Goal: Information Seeking & Learning: Compare options

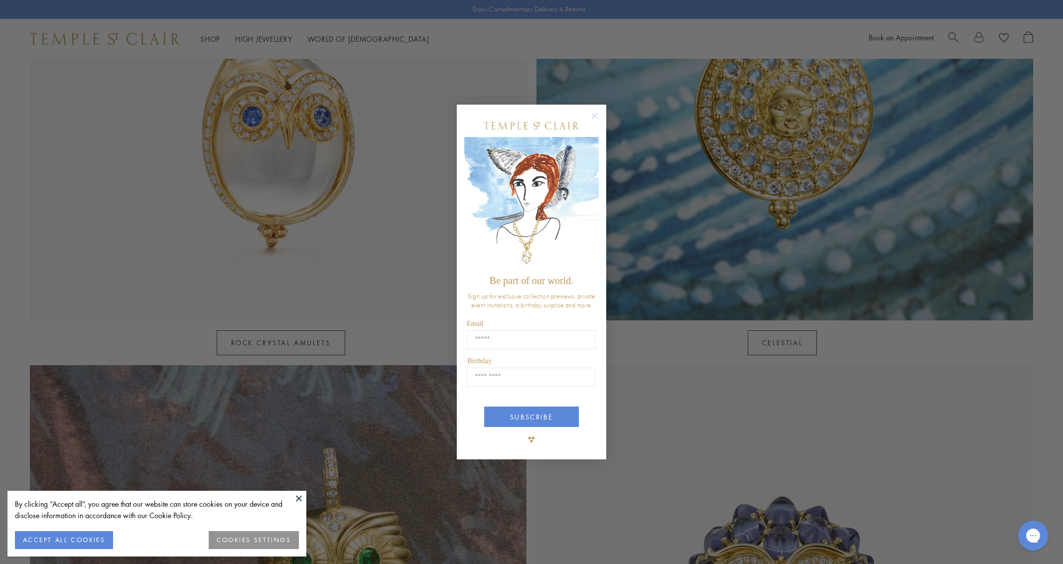
scroll to position [880, 0]
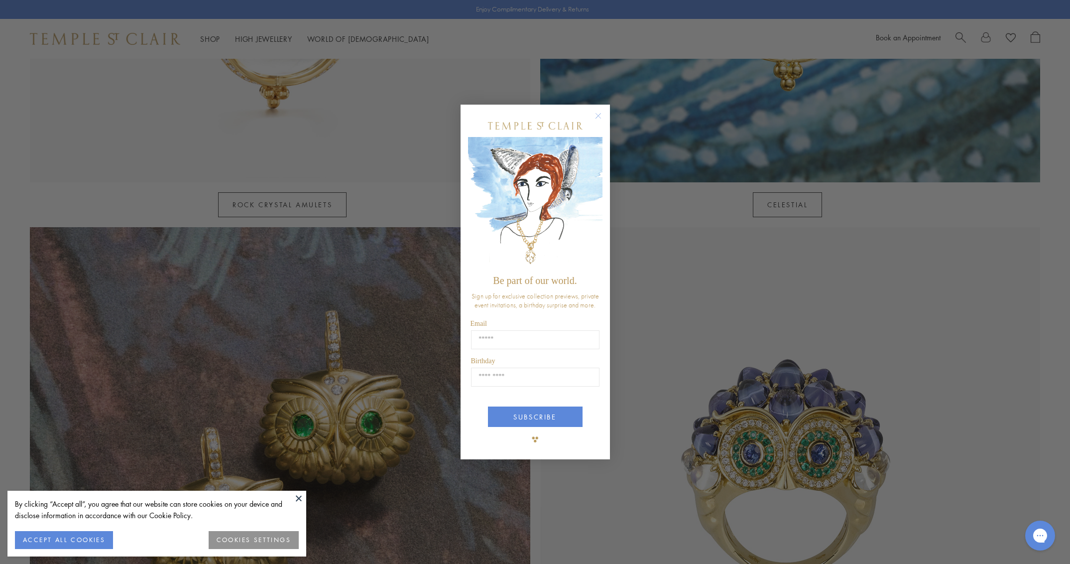
click at [601, 117] on circle "Close dialog" at bounding box center [598, 116] width 12 height 12
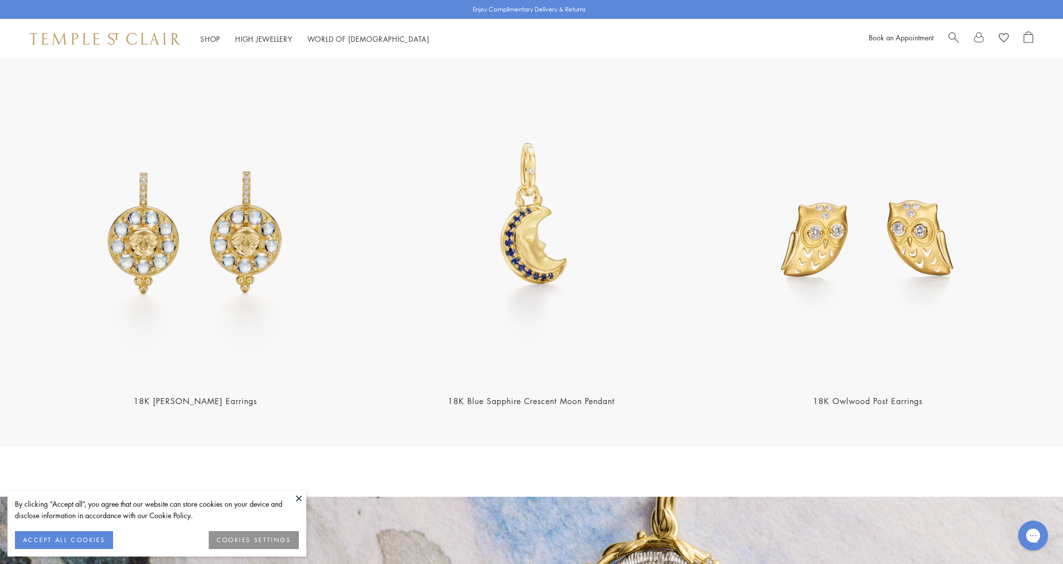
scroll to position [1639, 0]
click at [246, 220] on img at bounding box center [195, 217] width 330 height 330
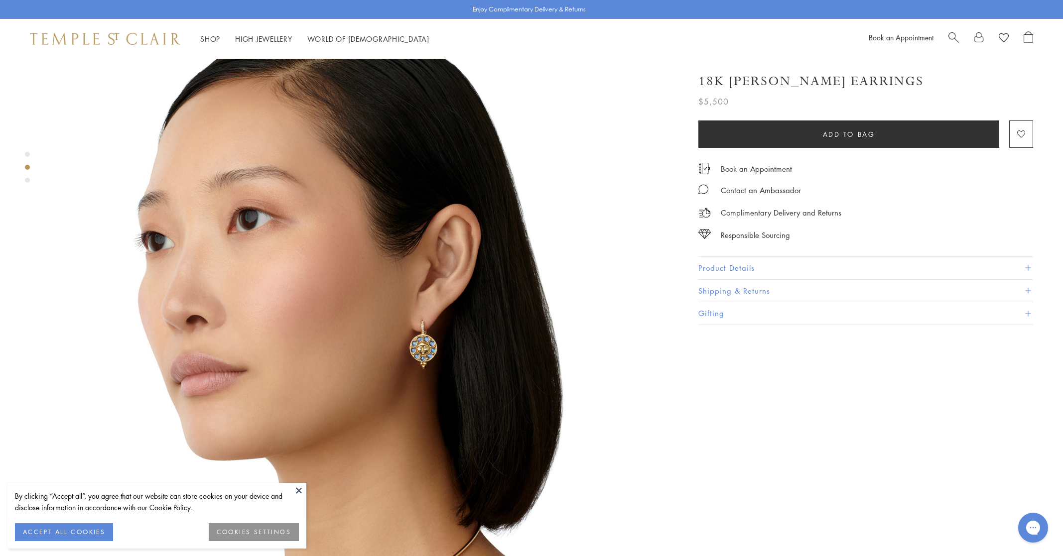
scroll to position [654, 0]
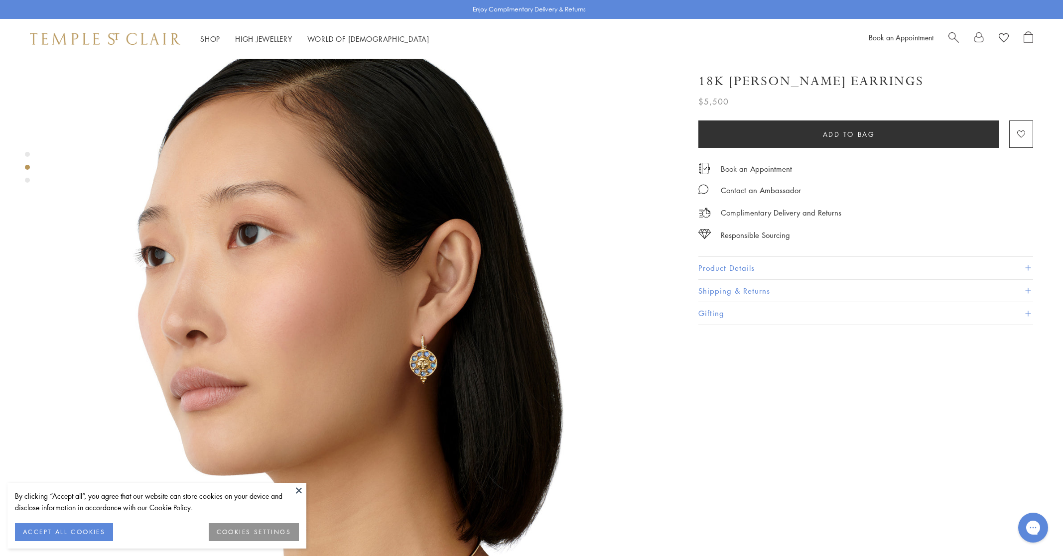
click at [739, 267] on button "Product Details" at bounding box center [865, 268] width 335 height 22
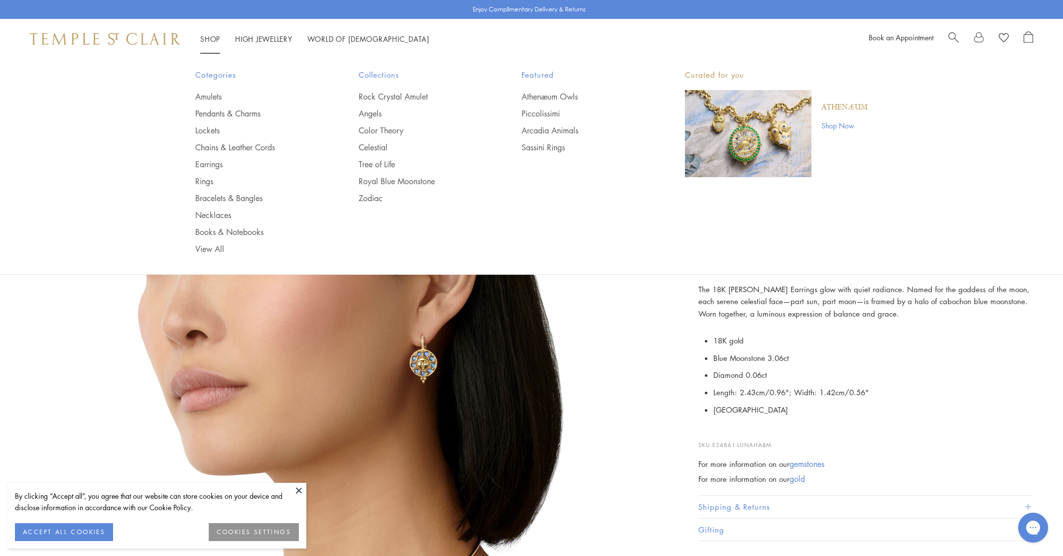
click at [215, 37] on link "Shop Shop" at bounding box center [210, 39] width 20 height 10
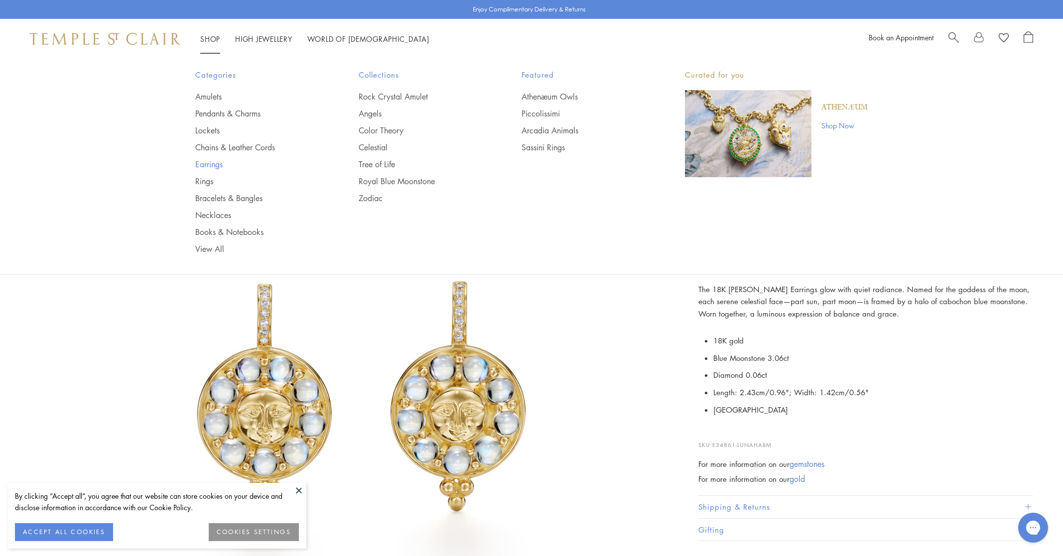
click at [215, 165] on link "Earrings" at bounding box center [257, 164] width 124 height 11
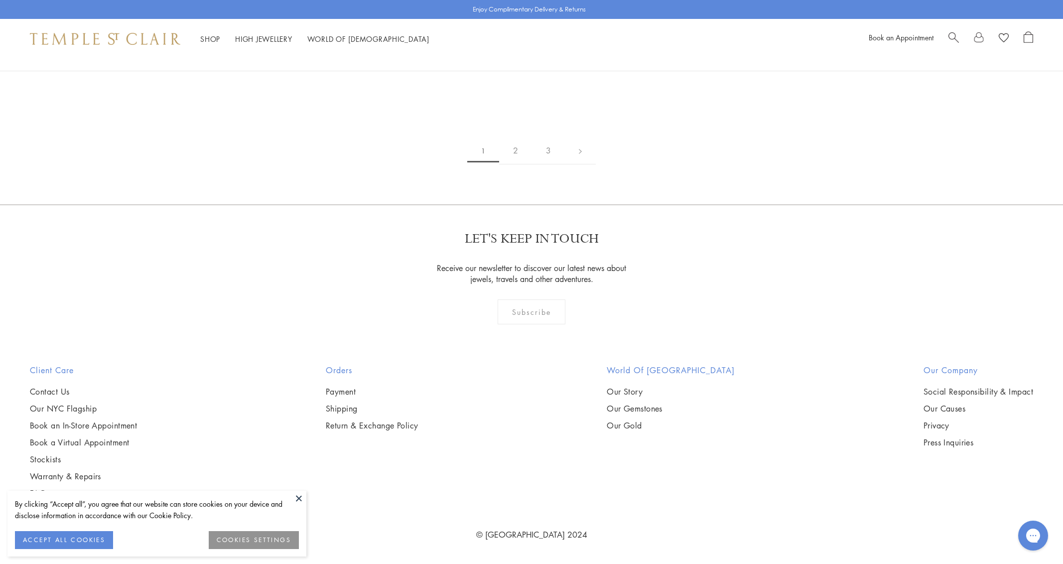
scroll to position [7080, 0]
click at [520, 156] on link "2" at bounding box center [515, 150] width 33 height 27
click at [0, 0] on img at bounding box center [0, 0] width 0 height 0
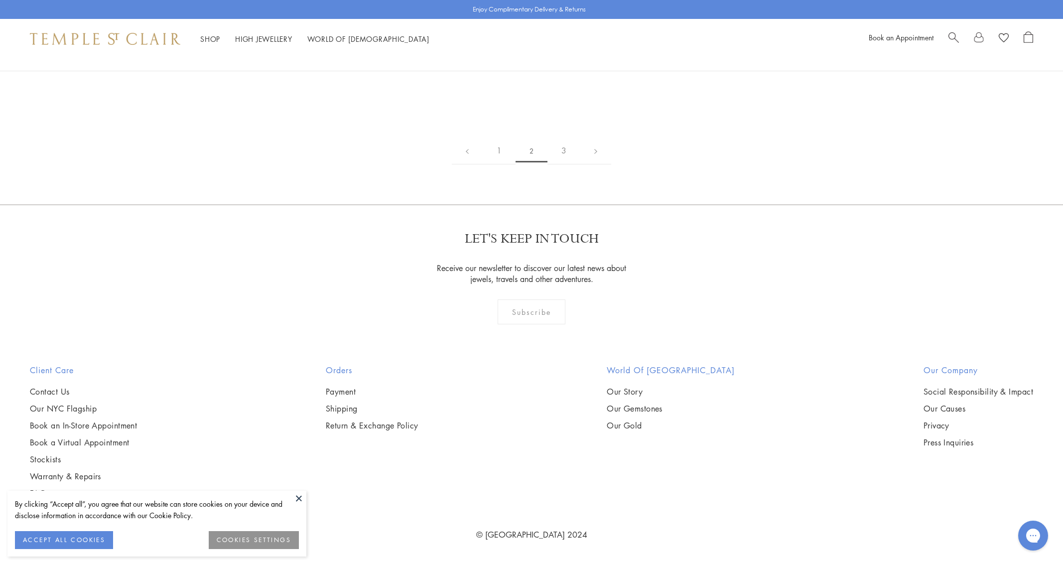
click at [0, 0] on img at bounding box center [0, 0] width 0 height 0
click at [566, 164] on link "3" at bounding box center [563, 150] width 33 height 27
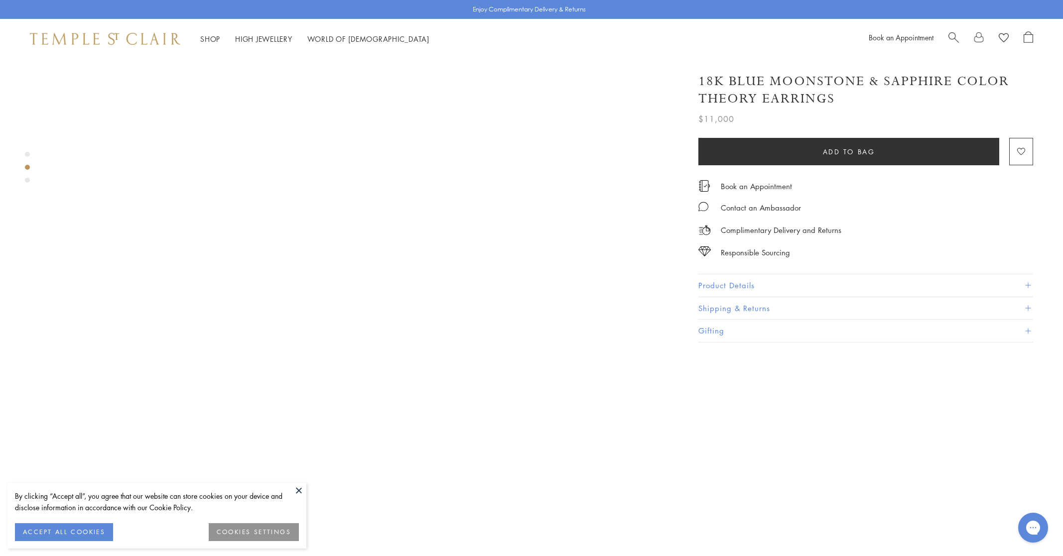
scroll to position [644, 0]
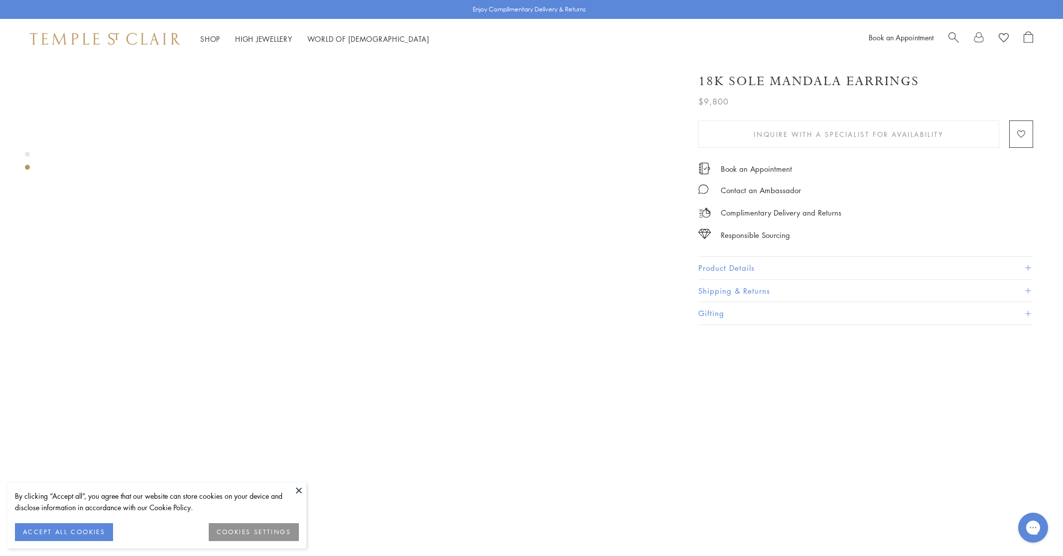
scroll to position [672, 0]
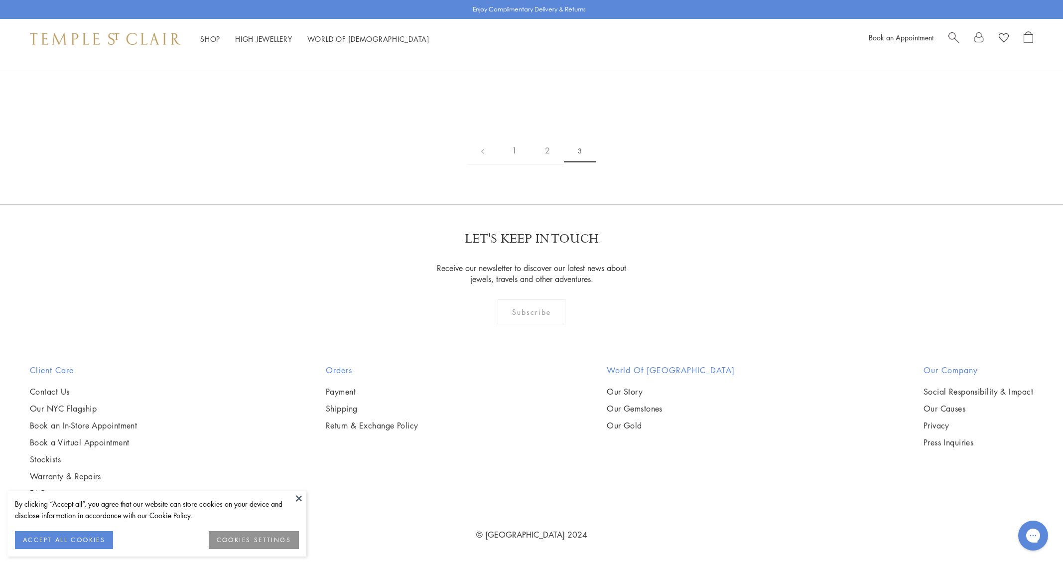
scroll to position [256, 0]
click at [512, 164] on link "1" at bounding box center [514, 150] width 33 height 27
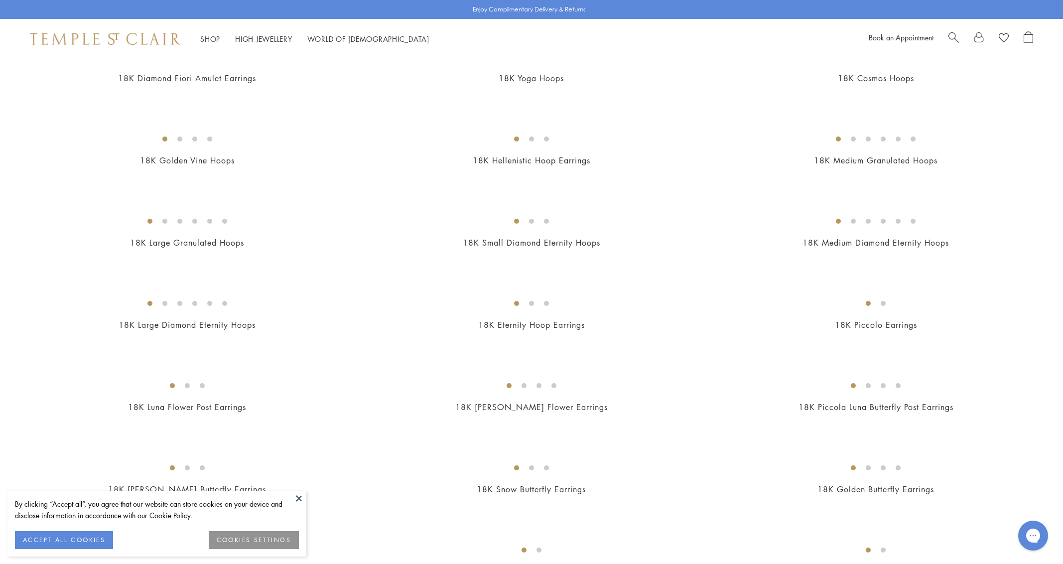
scroll to position [959, 0]
click at [0, 0] on img at bounding box center [0, 0] width 0 height 0
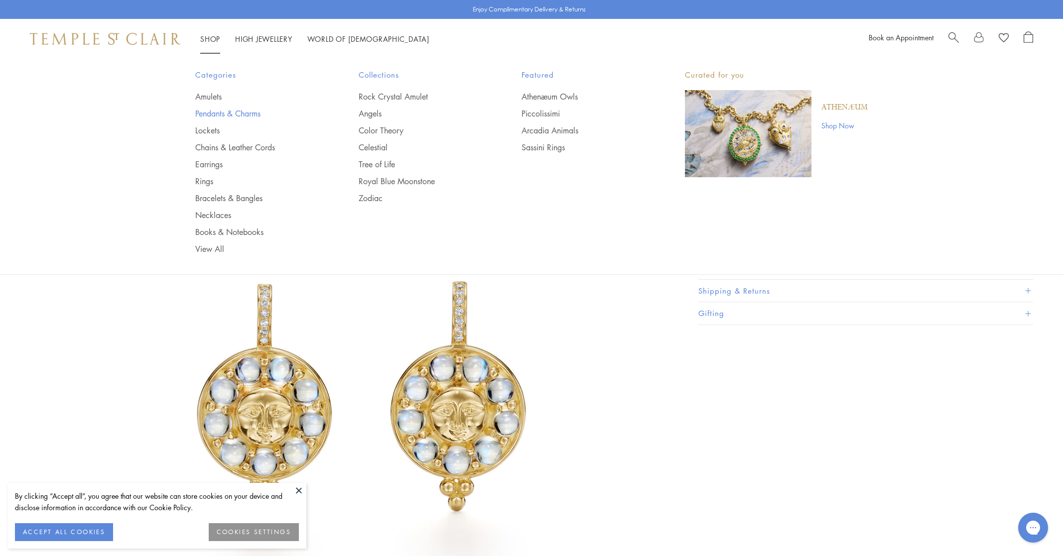
click at [239, 114] on link "Pendants & Charms" at bounding box center [257, 113] width 124 height 11
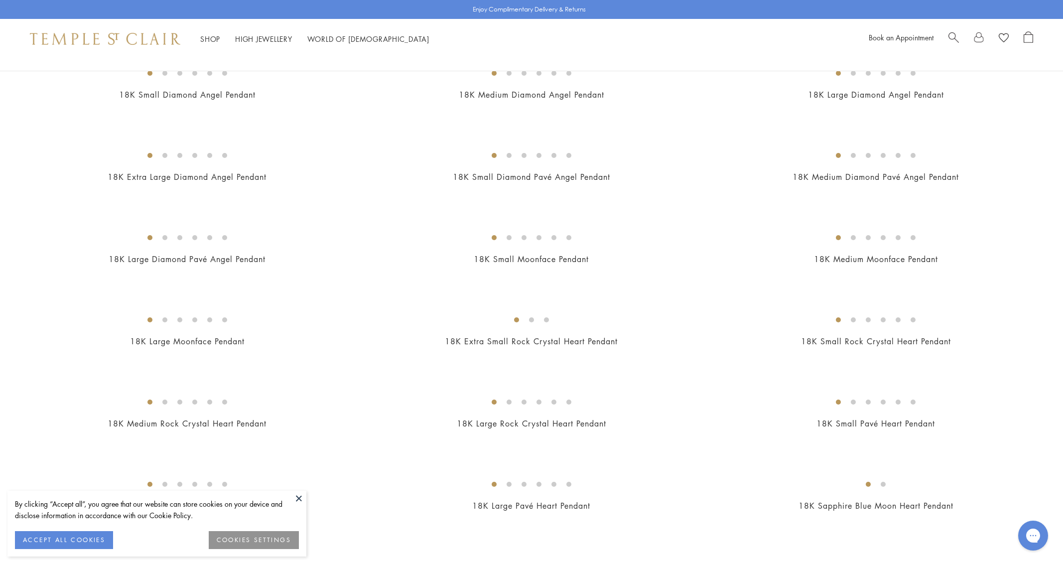
scroll to position [532, 0]
click at [0, 0] on img at bounding box center [0, 0] width 0 height 0
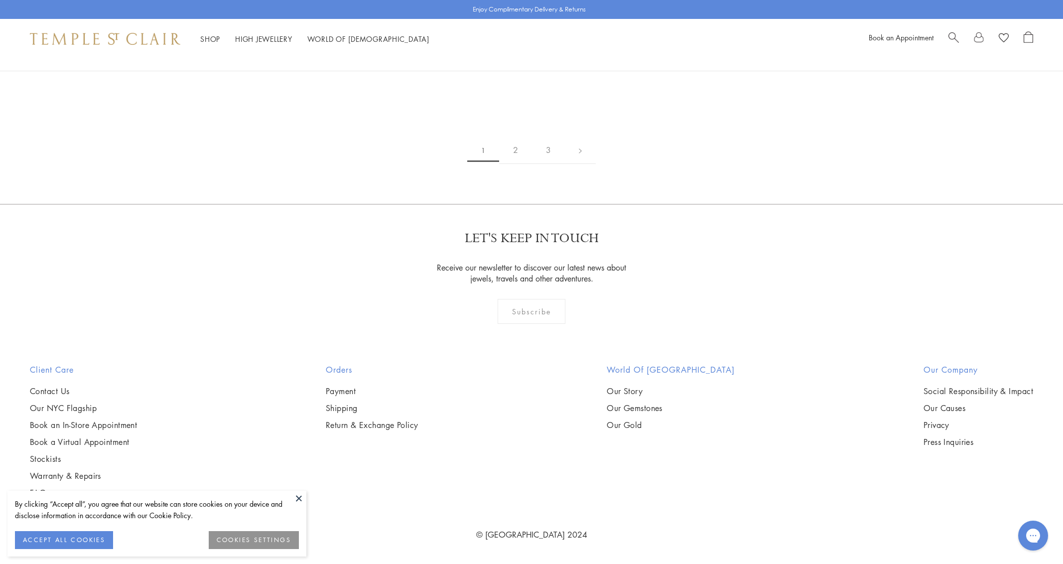
scroll to position [3296, 0]
click at [0, 0] on img at bounding box center [0, 0] width 0 height 0
click at [520, 164] on link "2" at bounding box center [515, 149] width 33 height 27
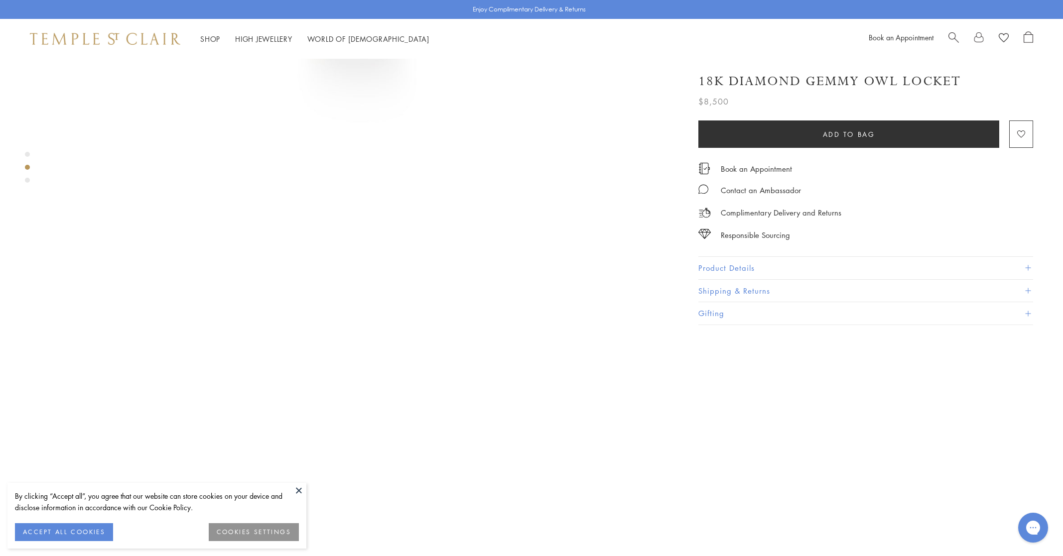
scroll to position [495, 0]
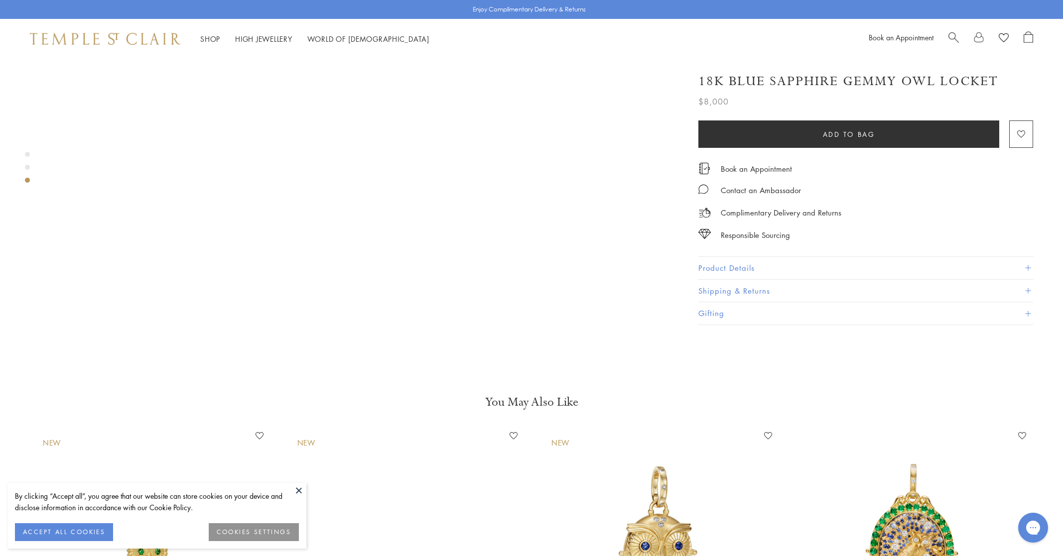
scroll to position [1596, 0]
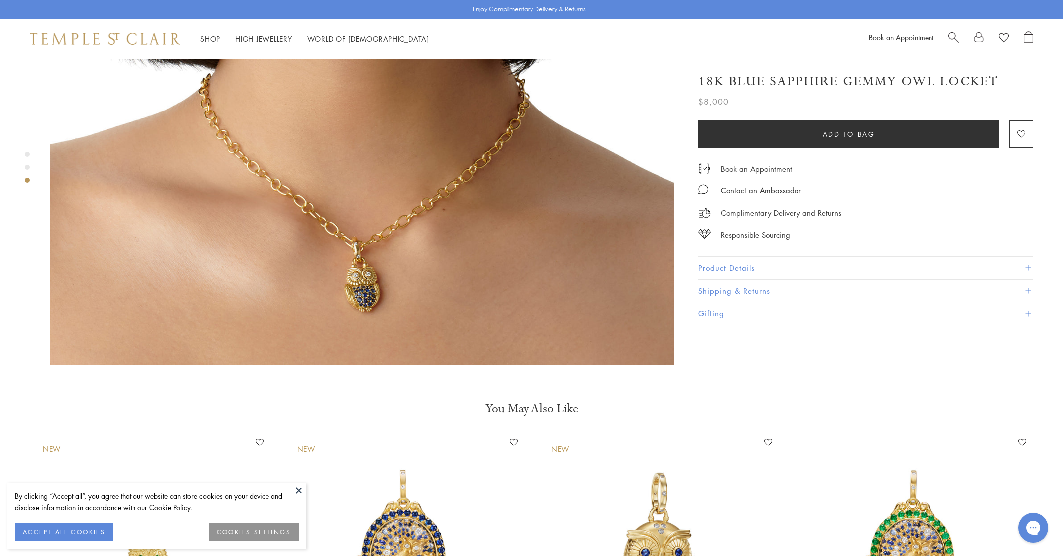
click at [740, 260] on button "Product Details" at bounding box center [865, 268] width 335 height 22
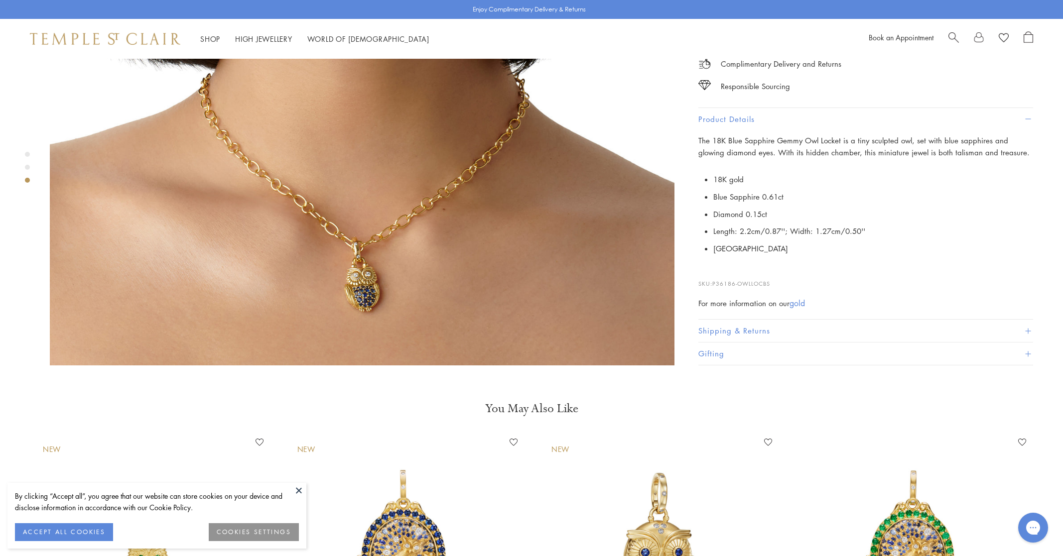
click at [347, 227] on img at bounding box center [362, 54] width 625 height 624
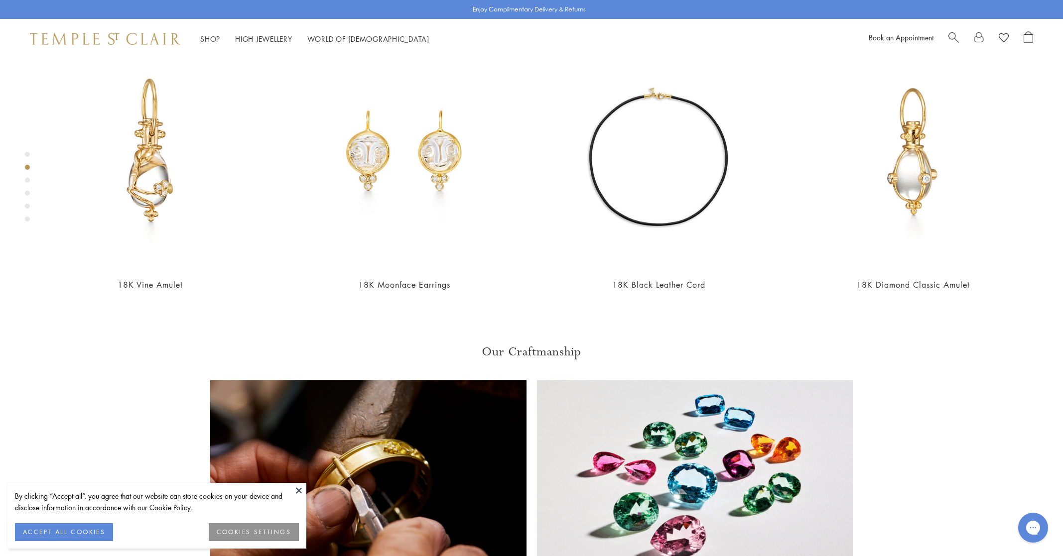
scroll to position [718, 0]
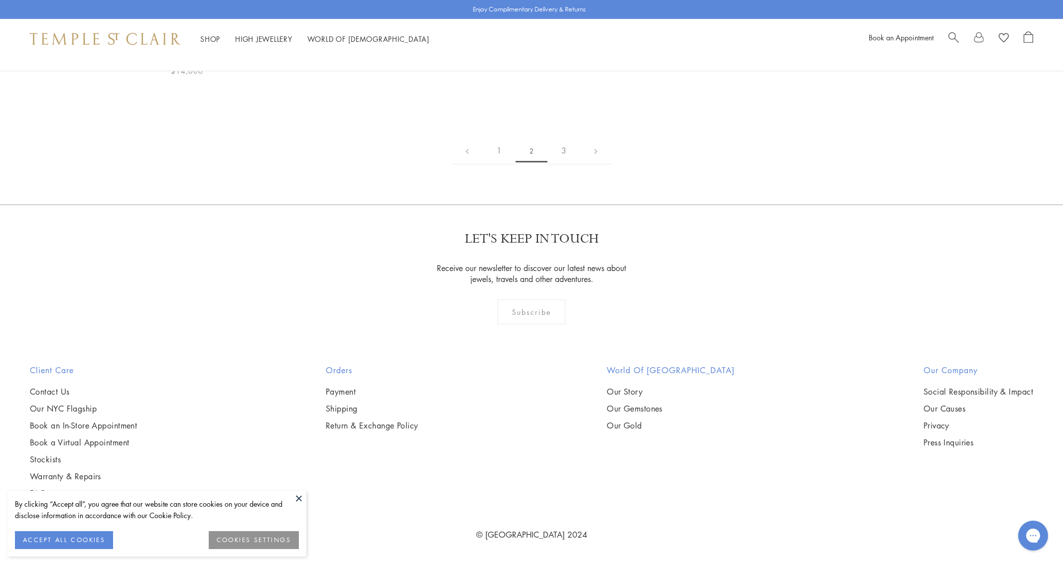
scroll to position [7179, 0]
click at [0, 0] on img at bounding box center [0, 0] width 0 height 0
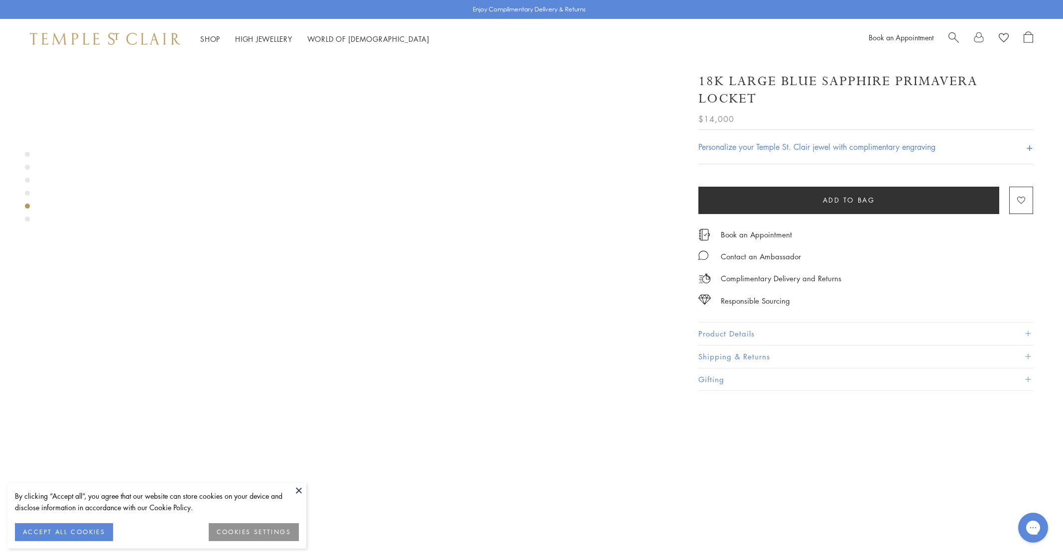
scroll to position [2731, 0]
